Goal: Contribute content: Add original content to the website for others to see

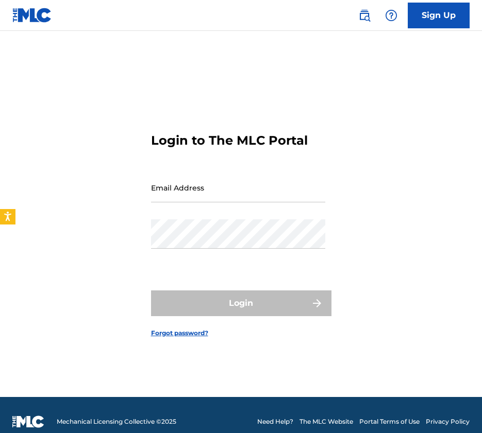
click at [195, 193] on input "Email Address" at bounding box center [238, 187] width 174 height 29
type input "[PERSON_NAME][EMAIL_ADDRESS][DOMAIN_NAME]"
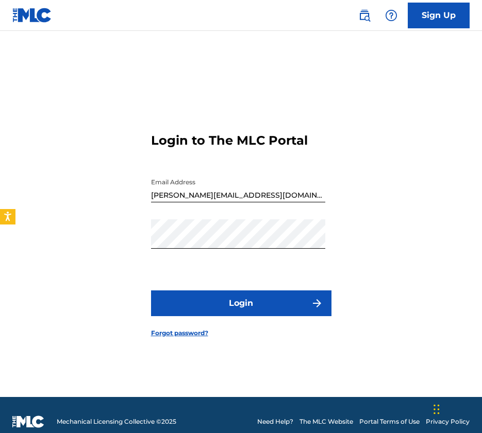
click at [225, 297] on button "Login" at bounding box center [241, 304] width 180 height 26
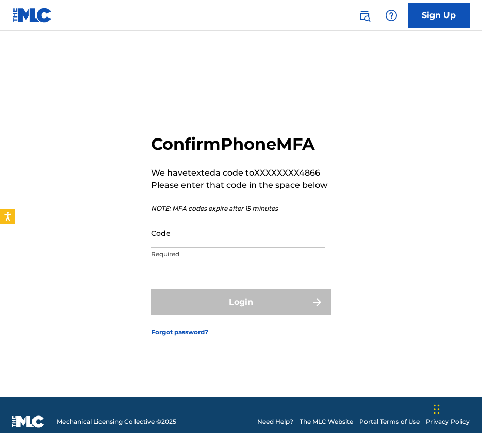
click at [180, 239] on input "Code" at bounding box center [238, 232] width 174 height 29
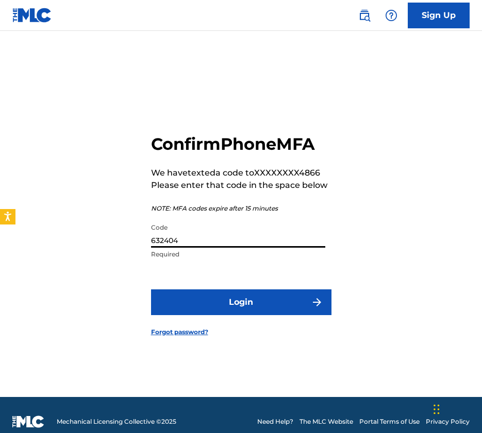
type input "632404"
click at [241, 302] on button "Login" at bounding box center [241, 303] width 180 height 26
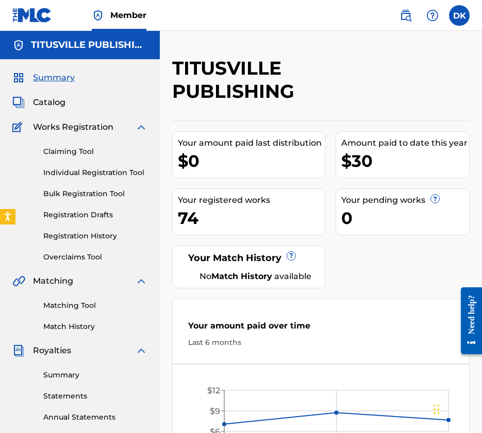
click at [94, 172] on link "Individual Registration Tool" at bounding box center [95, 172] width 104 height 11
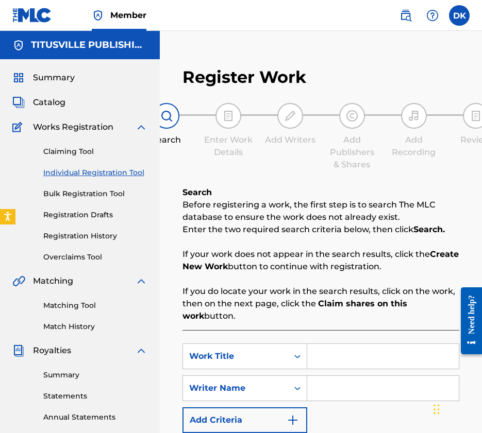
click at [58, 104] on span "Catalog" at bounding box center [49, 102] width 32 height 12
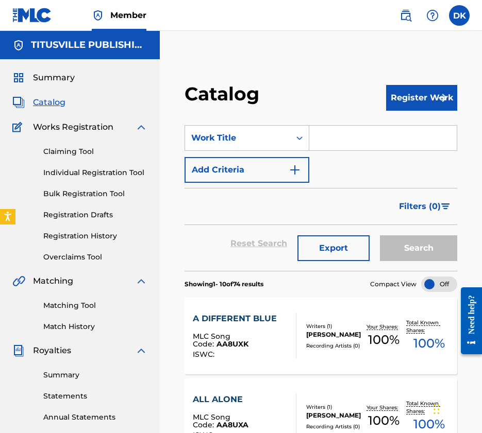
click at [425, 97] on button "Register Work" at bounding box center [421, 98] width 71 height 26
click at [412, 173] on link "By File Upload" at bounding box center [421, 162] width 71 height 37
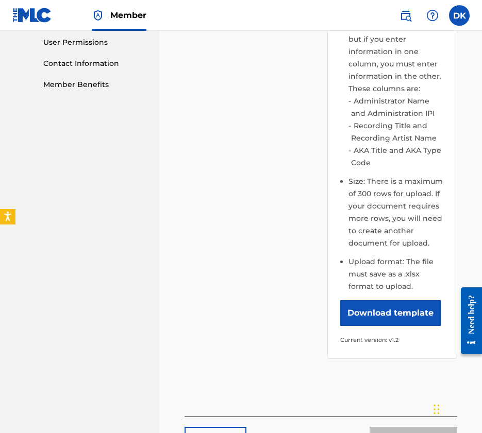
scroll to position [566, 0]
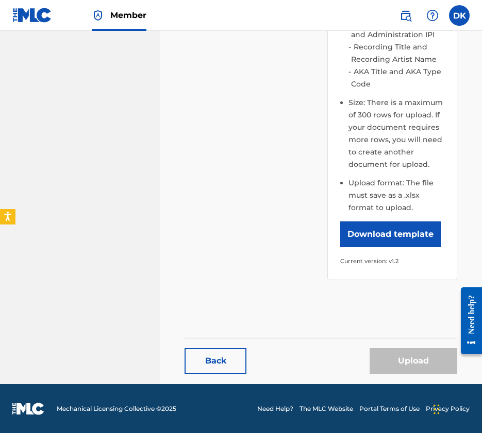
click at [388, 240] on button "Download template" at bounding box center [390, 235] width 100 height 26
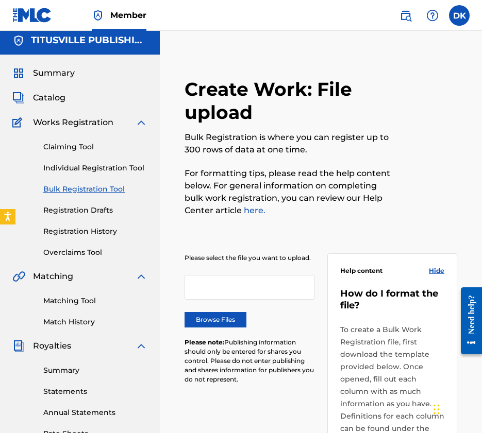
scroll to position [0, 0]
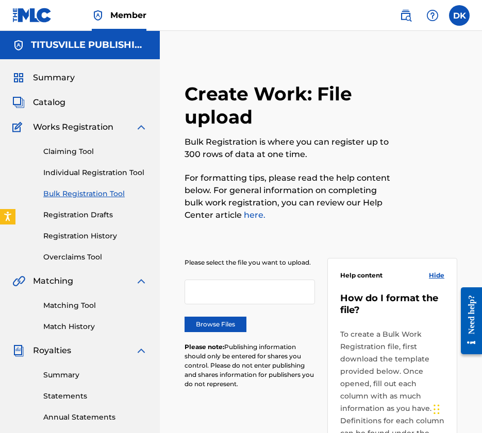
click at [56, 103] on span "Catalog" at bounding box center [49, 102] width 32 height 12
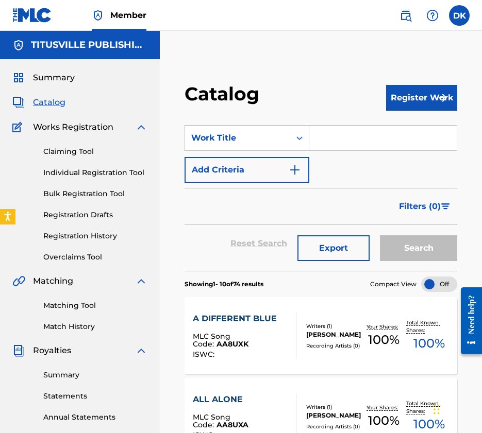
click at [321, 142] on input "Search Form" at bounding box center [382, 138] width 147 height 25
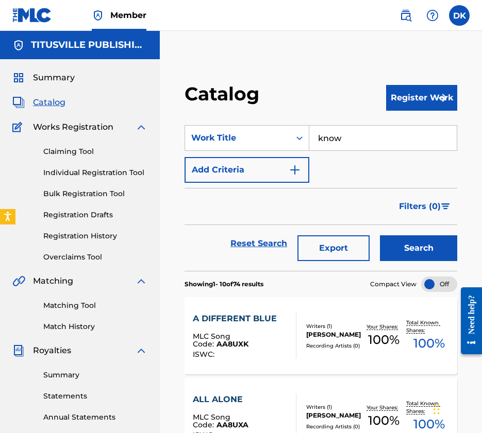
click at [418, 248] on button "Search" at bounding box center [418, 248] width 77 height 26
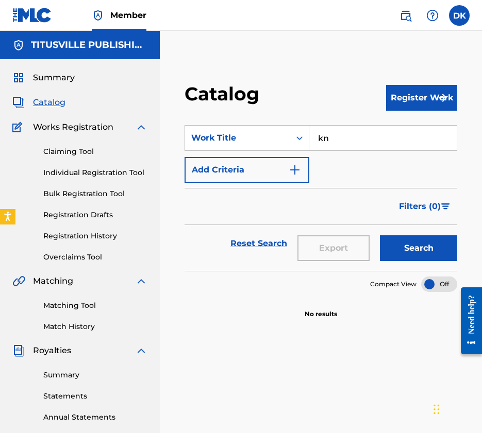
type input "k"
click at [418, 248] on button "Search" at bounding box center [418, 248] width 77 height 26
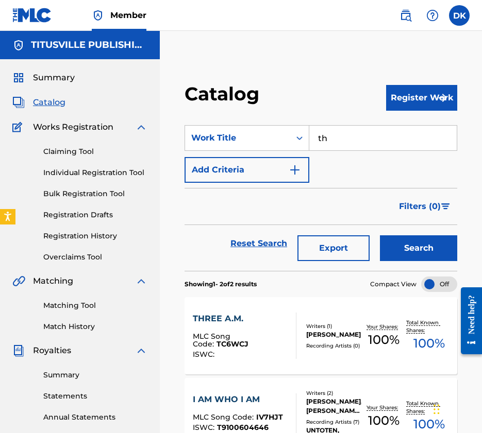
type input "t"
click at [371, 145] on input "soldier" at bounding box center [382, 138] width 147 height 25
type input "soldier"
click at [406, 243] on button "Search" at bounding box center [418, 248] width 77 height 26
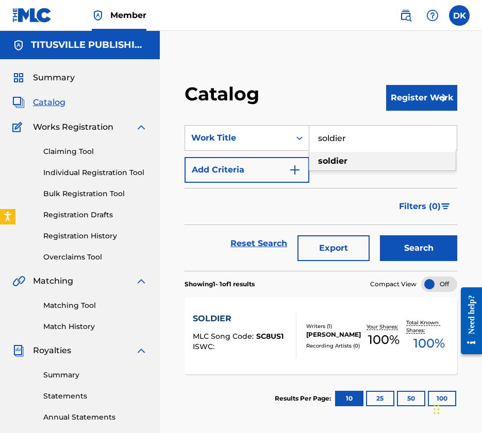
drag, startPoint x: 352, startPoint y: 142, endPoint x: 319, endPoint y: 135, distance: 33.0
click at [319, 135] on input "soldier" at bounding box center [382, 138] width 147 height 25
type input "Blues"
click at [418, 248] on button "Search" at bounding box center [418, 248] width 77 height 26
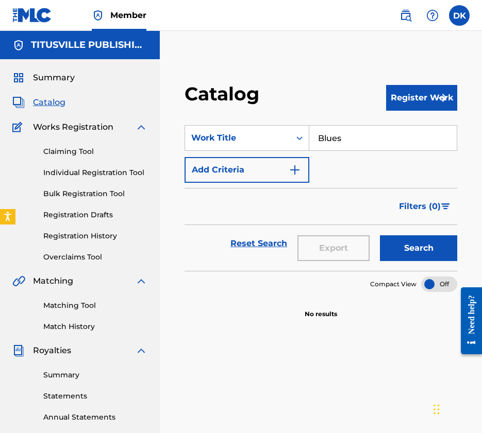
scroll to position [15, 0]
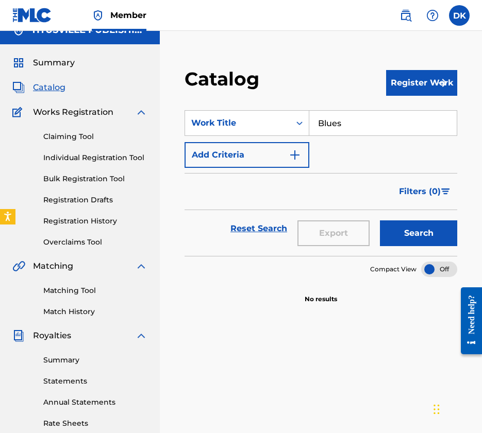
click at [80, 180] on link "Bulk Registration Tool" at bounding box center [95, 179] width 104 height 11
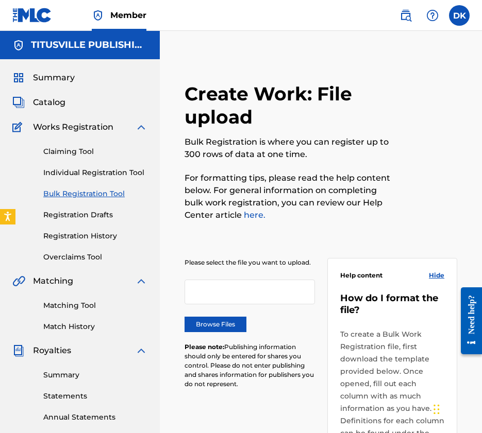
click at [219, 328] on label "Browse Files" at bounding box center [215, 324] width 62 height 15
click at [0, 0] on input "Browse Files" at bounding box center [0, 0] width 0 height 0
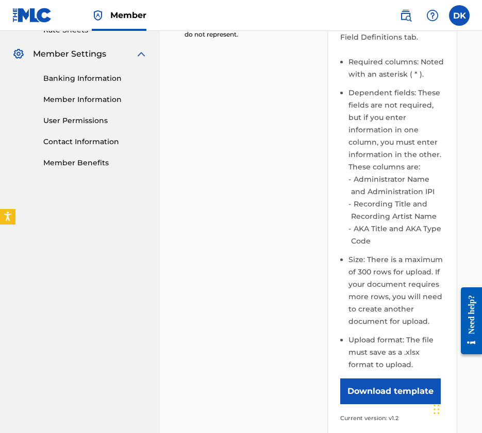
scroll to position [566, 0]
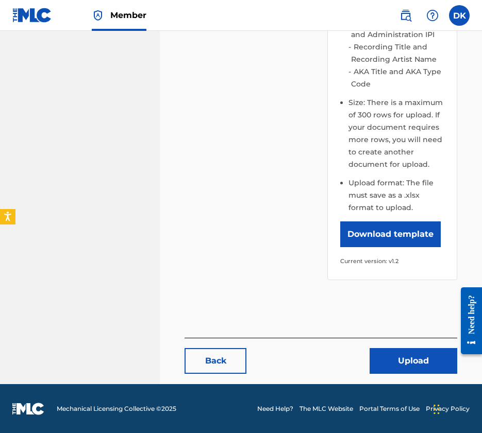
click at [400, 365] on button "Upload" at bounding box center [413, 361] width 88 height 26
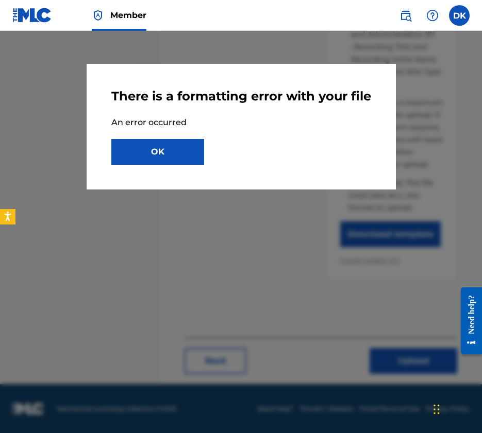
click at [167, 165] on button "OK" at bounding box center [157, 152] width 93 height 26
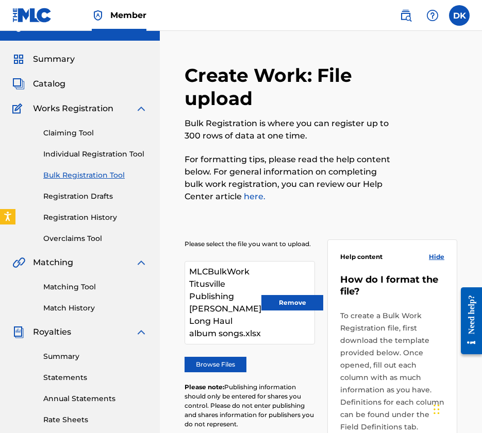
scroll to position [35, 0]
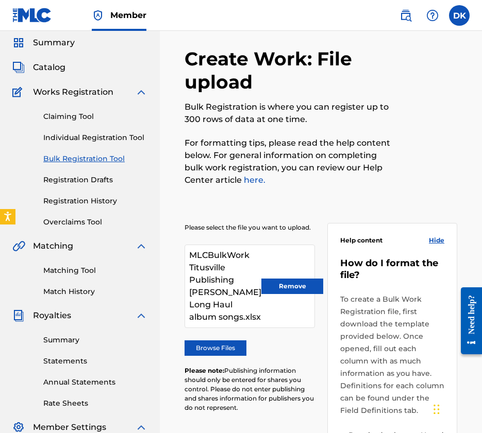
click at [277, 294] on button "Remove" at bounding box center [292, 286] width 62 height 15
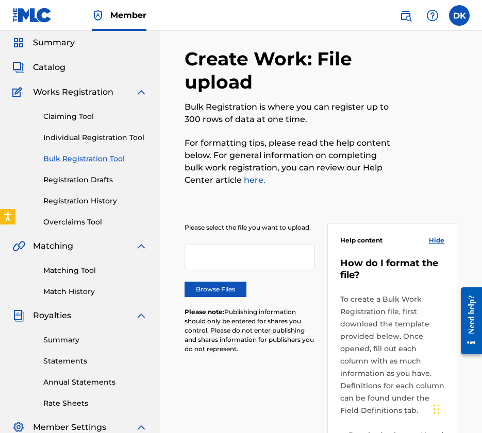
click at [228, 291] on label "Browse Files" at bounding box center [215, 289] width 62 height 15
click at [0, 0] on input "Browse Files" at bounding box center [0, 0] width 0 height 0
click at [226, 284] on label "Browse Files" at bounding box center [215, 289] width 62 height 15
click at [0, 0] on input "Browse Files" at bounding box center [0, 0] width 0 height 0
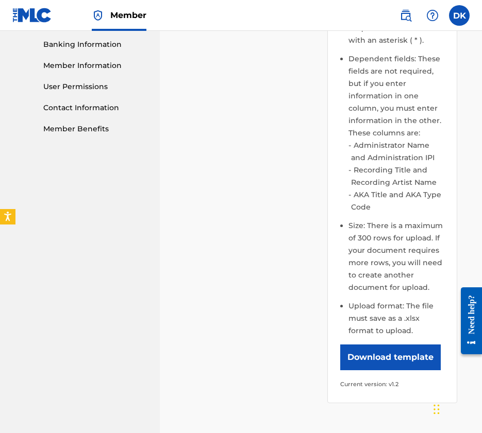
scroll to position [566, 0]
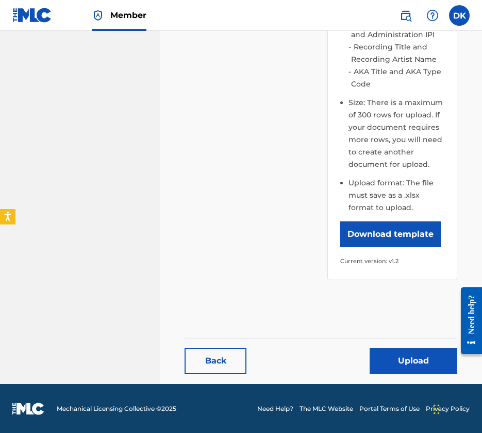
click at [389, 361] on button "Upload" at bounding box center [413, 361] width 88 height 26
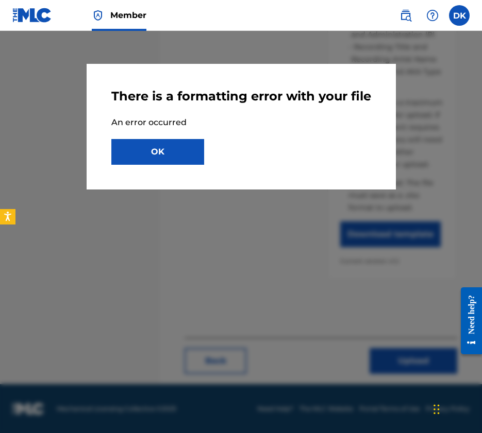
click at [166, 161] on button "OK" at bounding box center [157, 152] width 93 height 26
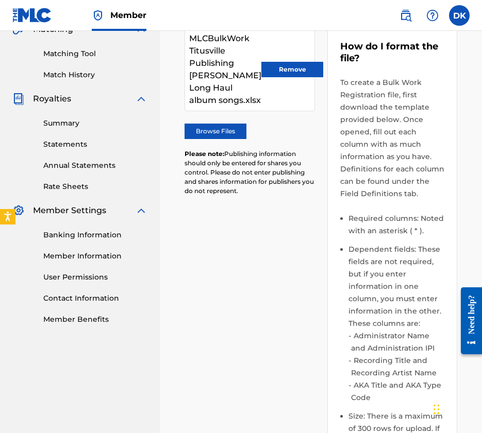
scroll to position [177, 0]
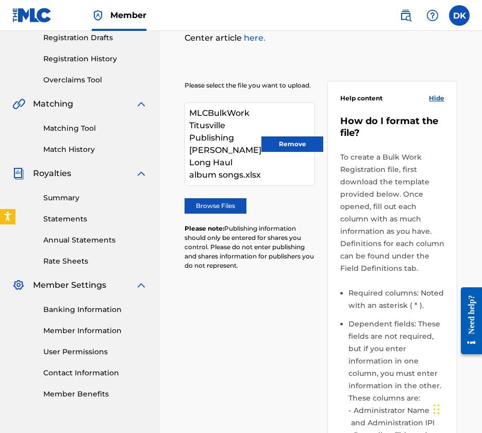
click at [281, 150] on button "Remove" at bounding box center [292, 144] width 62 height 15
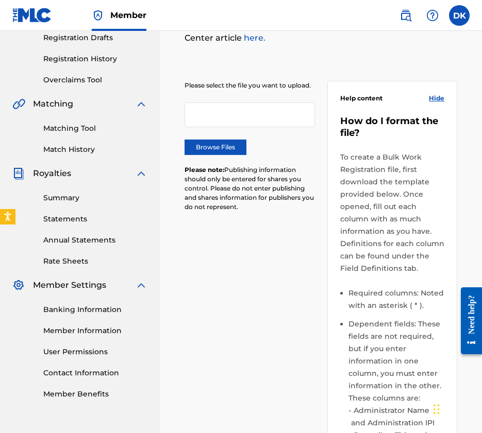
click at [219, 141] on label "Browse Files" at bounding box center [215, 147] width 62 height 15
click at [0, 0] on input "Browse Files" at bounding box center [0, 0] width 0 height 0
click at [213, 151] on label "Browse Files" at bounding box center [215, 147] width 62 height 15
click at [0, 0] on input "Browse Files" at bounding box center [0, 0] width 0 height 0
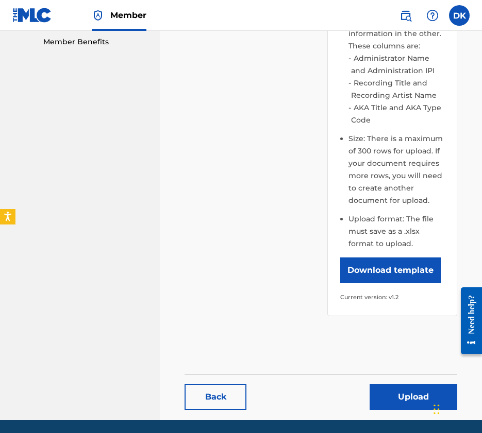
scroll to position [543, 0]
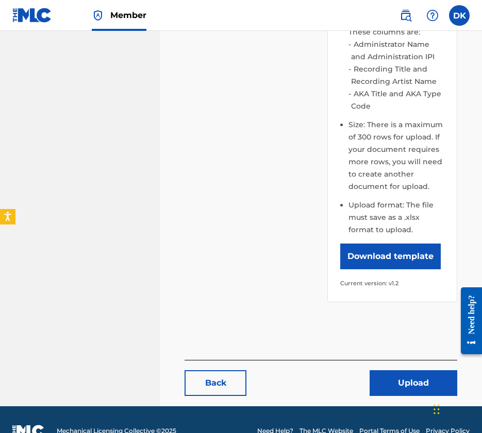
click at [384, 383] on button "Upload" at bounding box center [413, 383] width 88 height 26
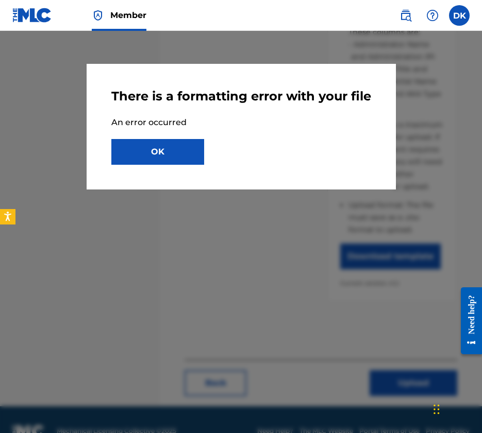
click at [182, 165] on button "OK" at bounding box center [157, 152] width 93 height 26
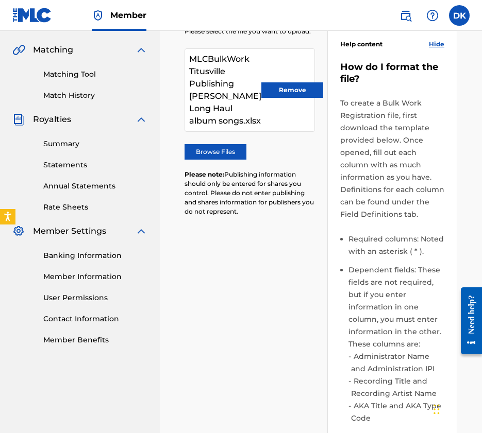
scroll to position [147, 0]
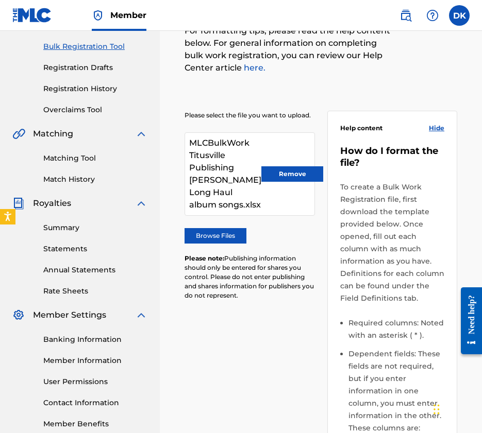
click at [286, 176] on button "Remove" at bounding box center [292, 173] width 62 height 15
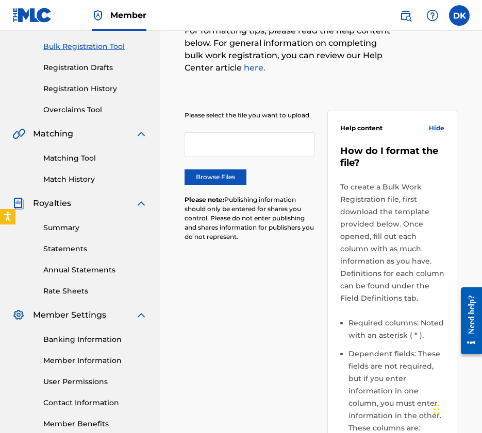
click at [209, 181] on label "Browse Files" at bounding box center [215, 176] width 62 height 15
click at [0, 0] on input "Browse Files" at bounding box center [0, 0] width 0 height 0
click at [292, 181] on div "Browse Files" at bounding box center [249, 176] width 130 height 15
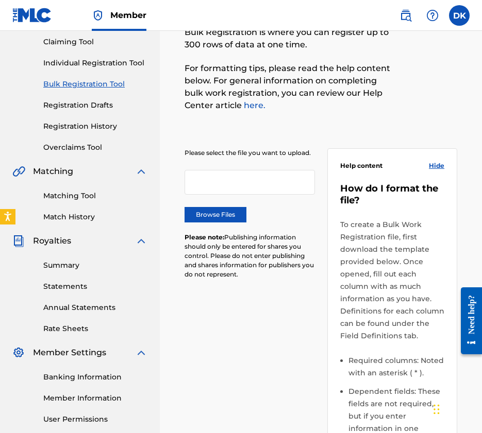
scroll to position [90, 0]
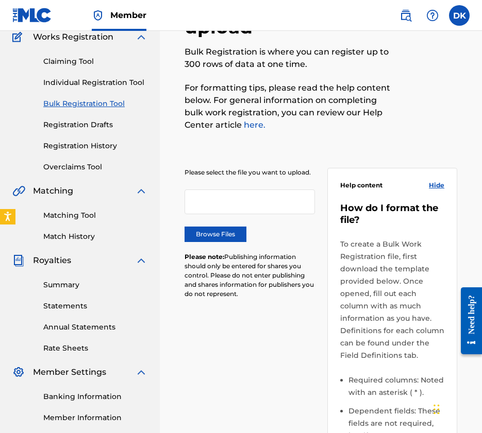
click at [219, 237] on label "Browse Files" at bounding box center [215, 234] width 62 height 15
click at [0, 0] on input "Browse Files" at bounding box center [0, 0] width 0 height 0
click at [231, 230] on label "Browse Files" at bounding box center [215, 234] width 62 height 15
click at [0, 0] on input "Browse Files" at bounding box center [0, 0] width 0 height 0
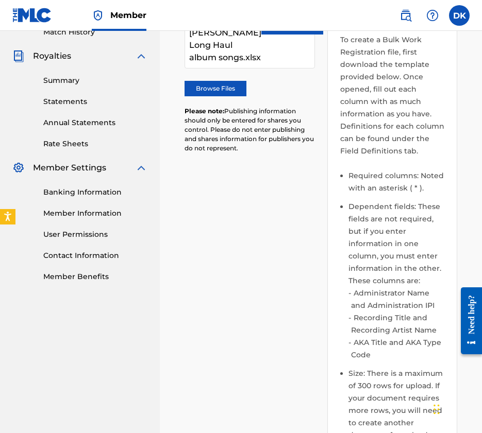
scroll to position [566, 0]
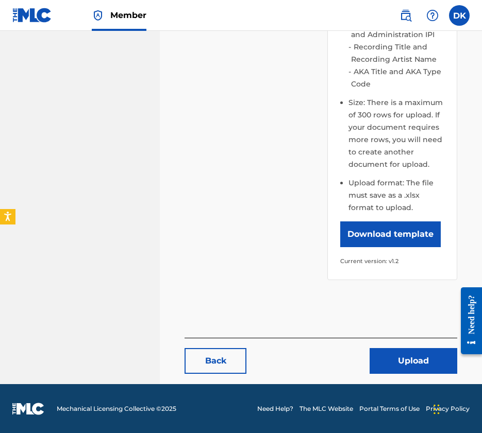
click at [412, 365] on button "Upload" at bounding box center [413, 361] width 88 height 26
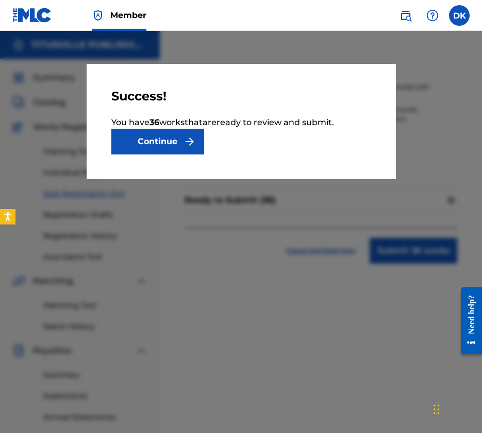
click at [166, 144] on button "Continue" at bounding box center [157, 142] width 93 height 26
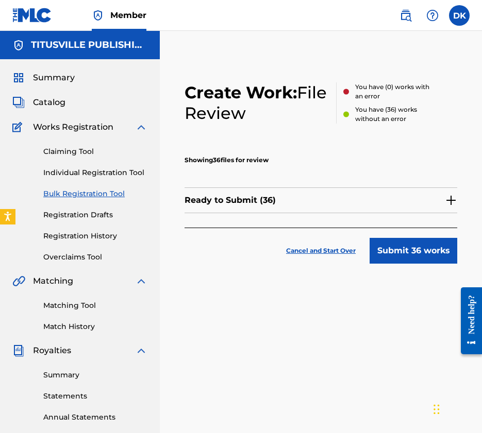
click at [433, 258] on button "Submit 36 works" at bounding box center [413, 251] width 88 height 26
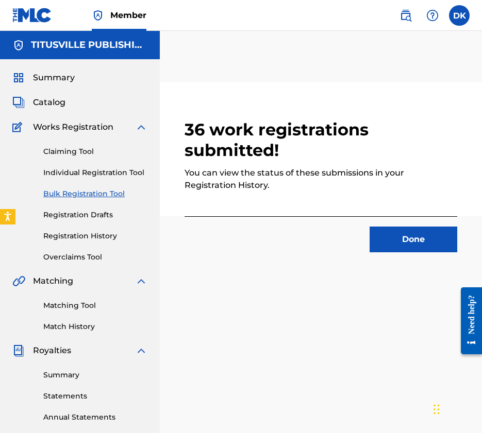
click at [396, 247] on button "Done" at bounding box center [413, 240] width 88 height 26
